Goal: Find specific page/section: Find specific page/section

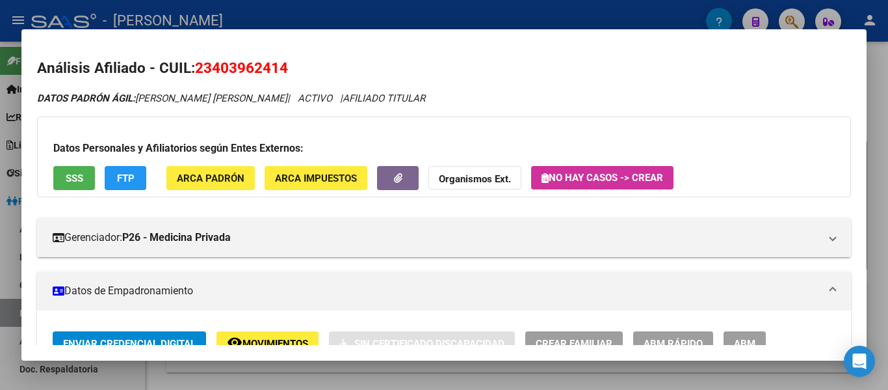
click at [455, 8] on div at bounding box center [444, 195] width 888 height 390
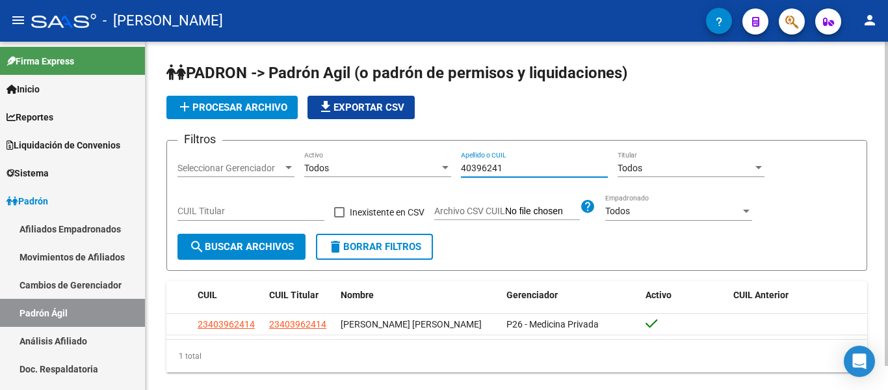
drag, startPoint x: 509, startPoint y: 163, endPoint x: 379, endPoint y: 164, distance: 130.1
click at [375, 163] on div "Filtros Seleccionar Gerenciador Seleccionar Gerenciador Todos Activo 40396241 A…" at bounding box center [517, 192] width 679 height 83
drag, startPoint x: 526, startPoint y: 172, endPoint x: 395, endPoint y: 159, distance: 131.3
click at [395, 159] on div "Filtros Seleccionar Gerenciador Seleccionar Gerenciador Todos Activo 17473665 A…" at bounding box center [517, 192] width 679 height 83
drag, startPoint x: 526, startPoint y: 167, endPoint x: 411, endPoint y: 176, distance: 114.8
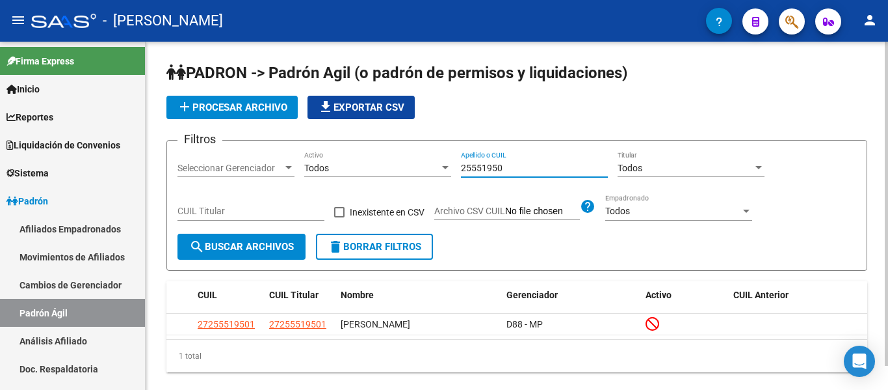
click at [411, 176] on div "Filtros Seleccionar Gerenciador Seleccionar Gerenciador Todos Activo 25551950 A…" at bounding box center [517, 192] width 679 height 83
drag, startPoint x: 522, startPoint y: 169, endPoint x: 441, endPoint y: 167, distance: 80.7
click at [441, 167] on div "Filtros Seleccionar Gerenciador Seleccionar Gerenciador Todos Activo 37898961 A…" at bounding box center [517, 192] width 679 height 83
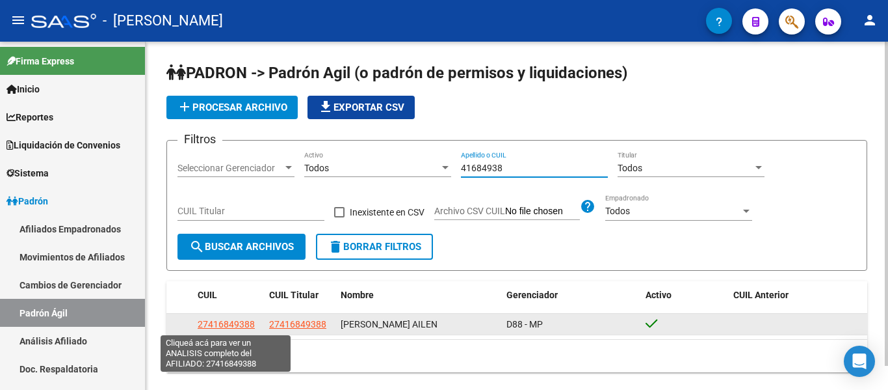
type input "41684938"
click at [242, 321] on span "27416849388" at bounding box center [226, 324] width 57 height 10
type textarea "27416849388"
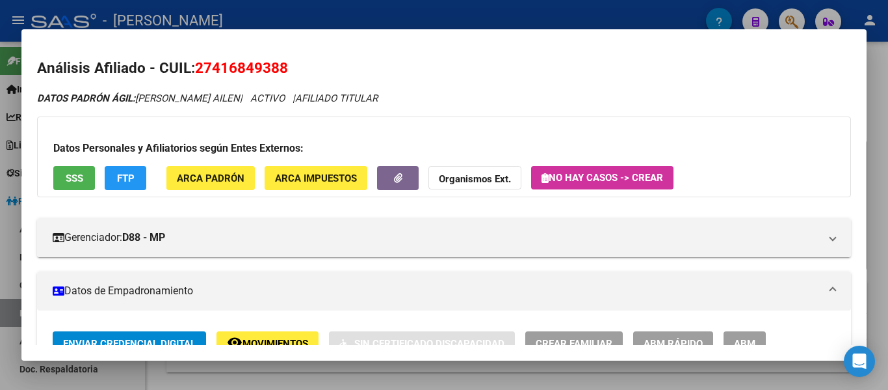
click at [259, 27] on div at bounding box center [444, 195] width 888 height 390
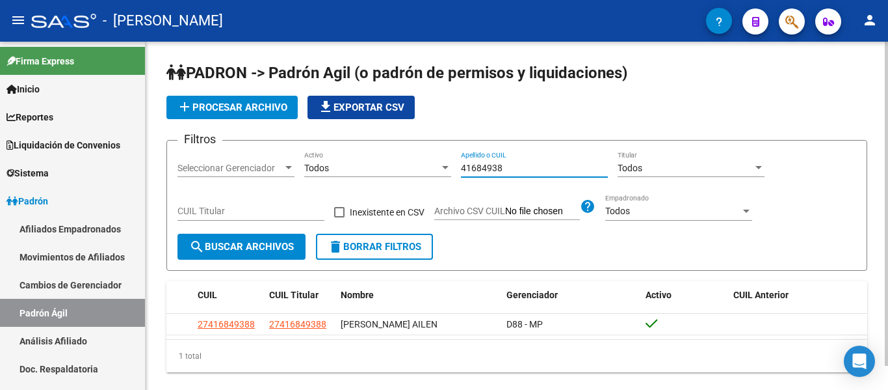
drag, startPoint x: 509, startPoint y: 165, endPoint x: 457, endPoint y: 167, distance: 52.7
click at [447, 165] on div "Filtros Seleccionar Gerenciador Seleccionar Gerenciador Todos Activo 41684938 A…" at bounding box center [517, 192] width 679 height 83
click at [720, 14] on span "button" at bounding box center [719, 21] width 7 height 26
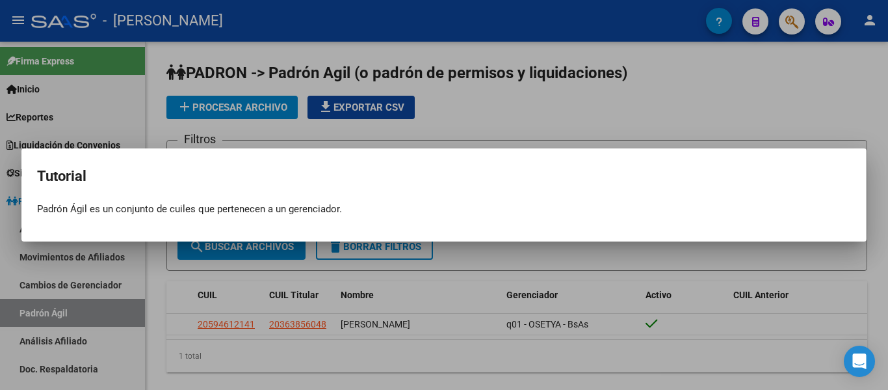
click at [481, 124] on div at bounding box center [444, 195] width 888 height 390
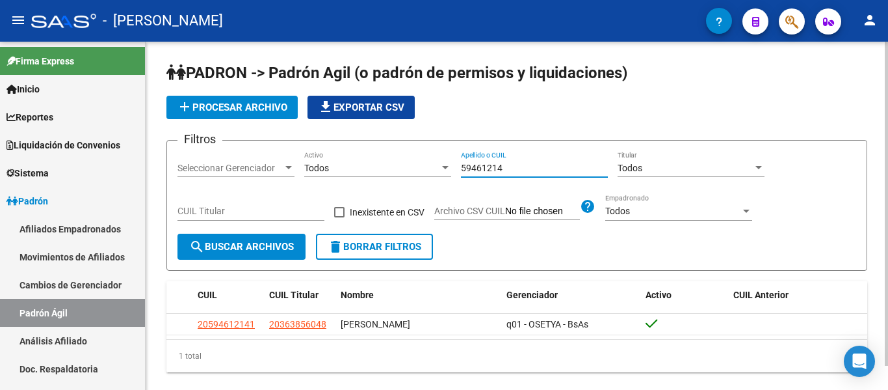
drag, startPoint x: 515, startPoint y: 167, endPoint x: 441, endPoint y: 169, distance: 74.2
click at [441, 169] on div "Filtros Seleccionar Gerenciador Seleccionar Gerenciador Todos Activo 59461214 A…" at bounding box center [517, 192] width 679 height 83
type input "45678360"
